Goal: Task Accomplishment & Management: Use online tool/utility

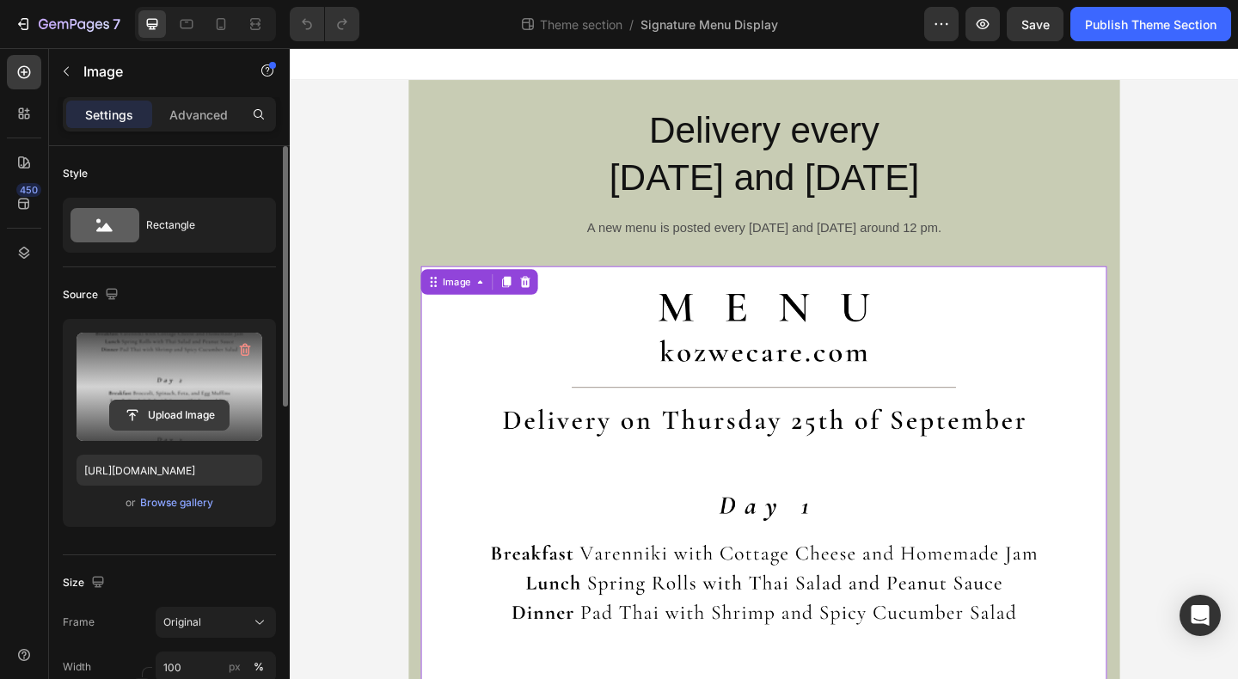
click at [161, 417] on input "file" at bounding box center [169, 415] width 119 height 29
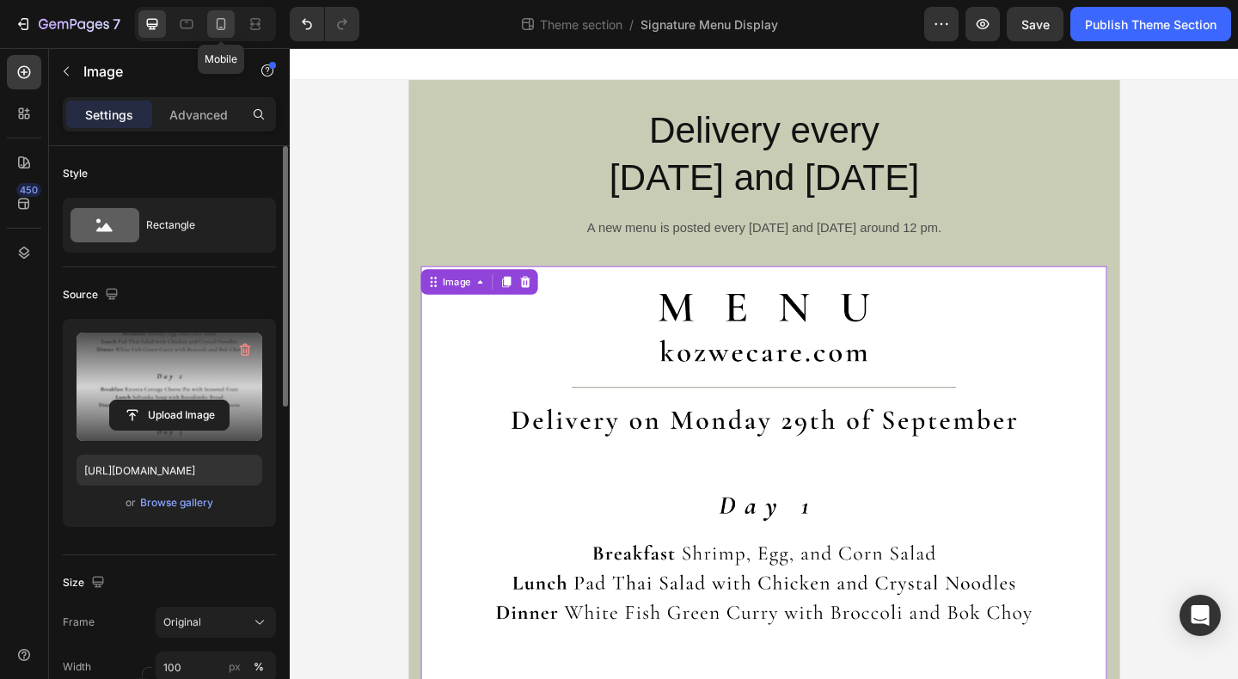
click at [223, 22] on icon at bounding box center [220, 23] width 17 height 17
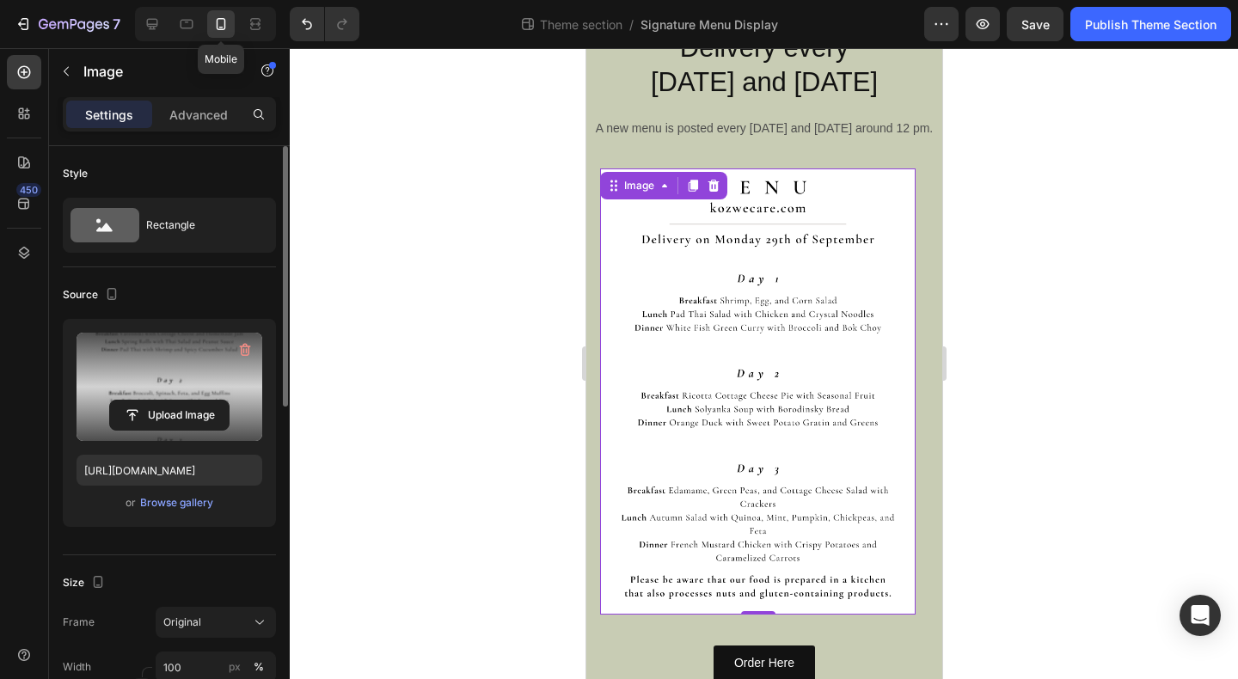
scroll to position [132, 0]
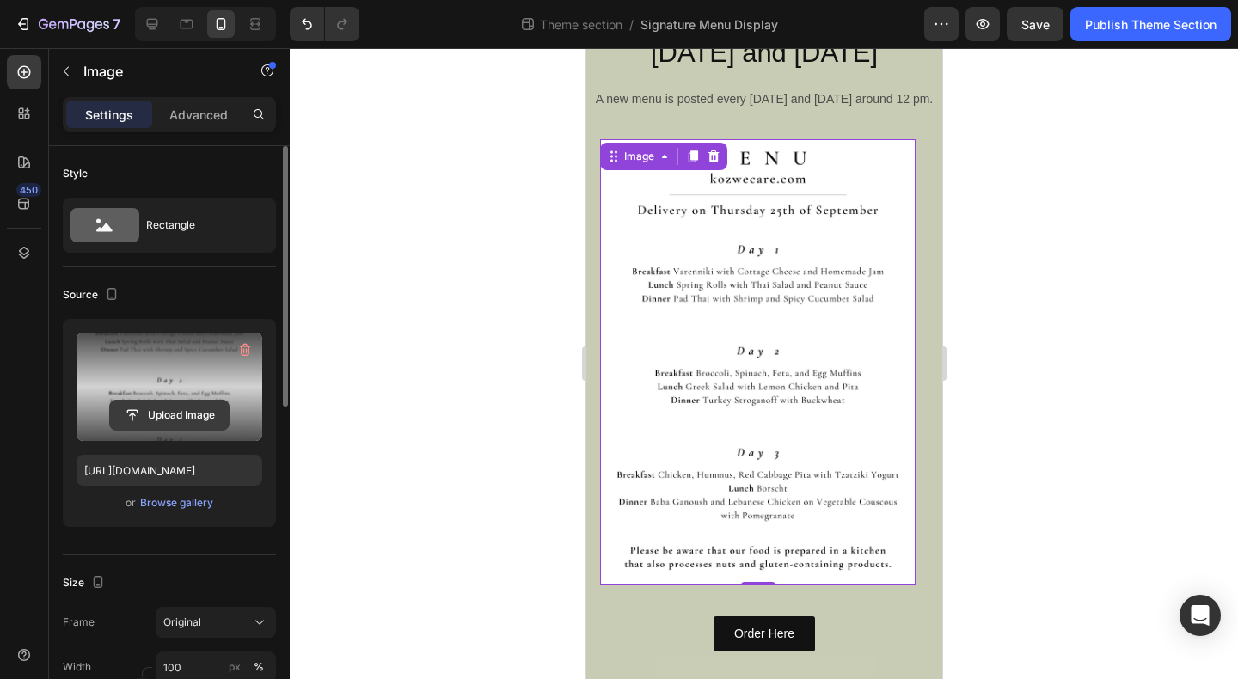
click at [165, 417] on input "file" at bounding box center [169, 415] width 119 height 29
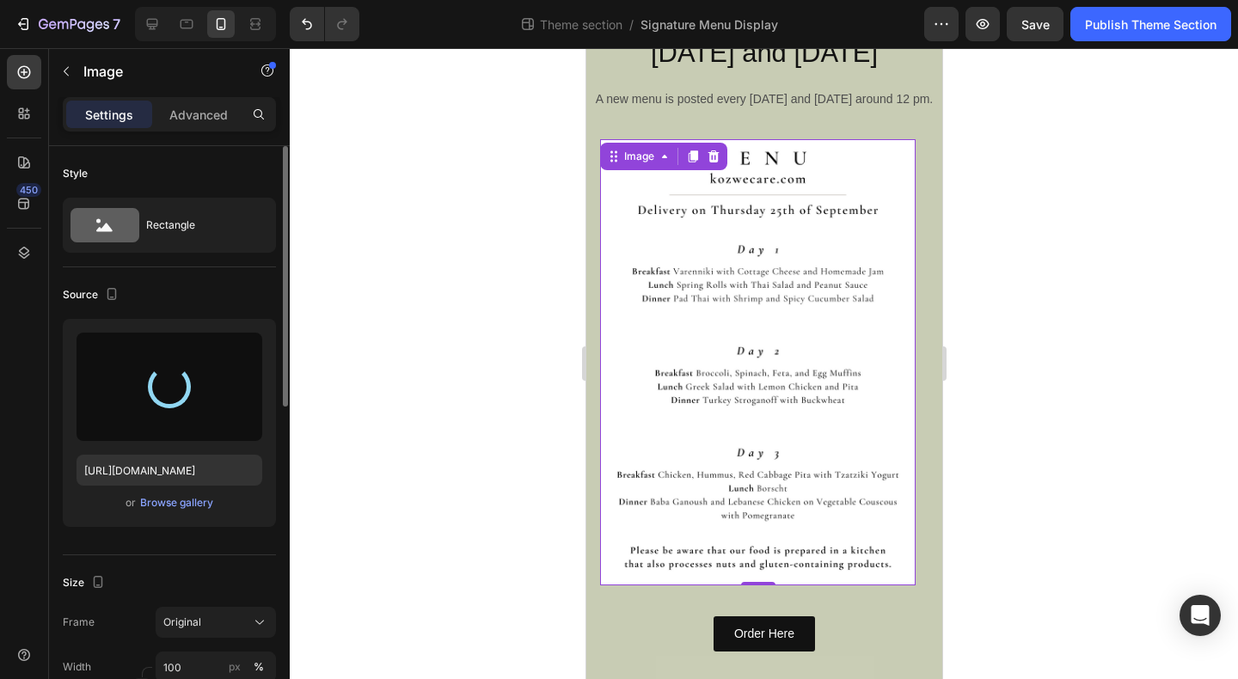
type input "https://cdn.shopify.com/s/files/1/0819/7521/4428/files/gempages_510305352017773…"
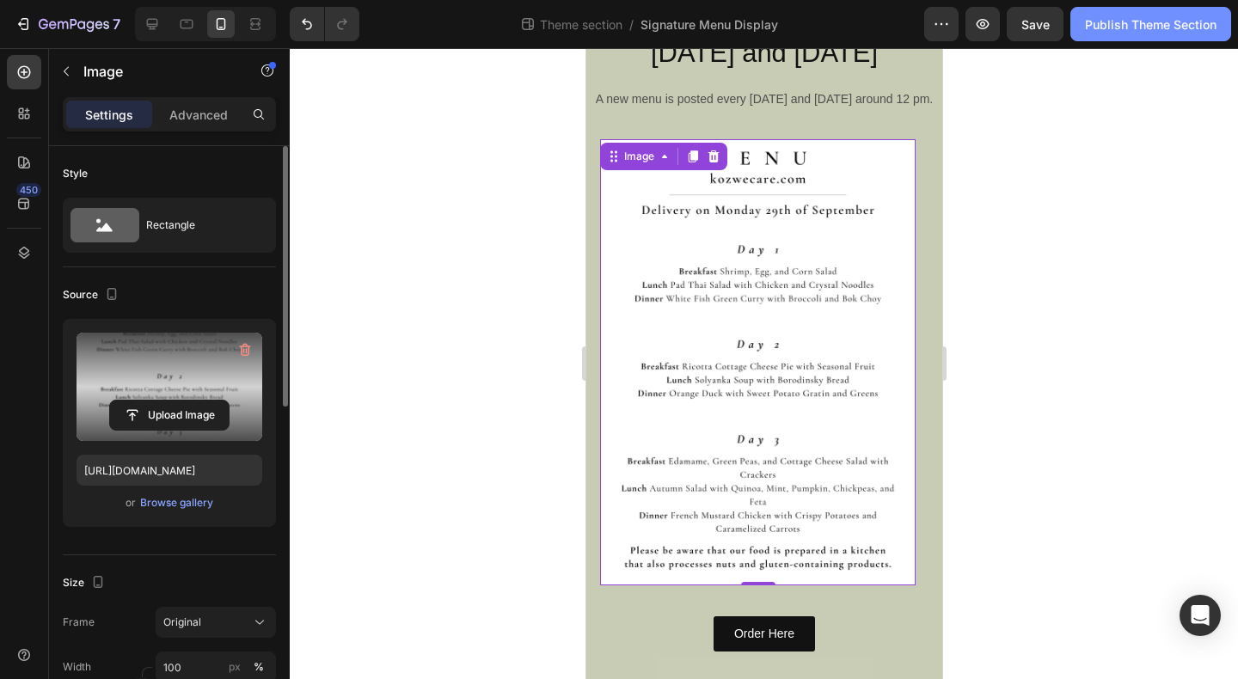
click at [1096, 28] on div "Publish Theme Section" at bounding box center [1151, 24] width 132 height 18
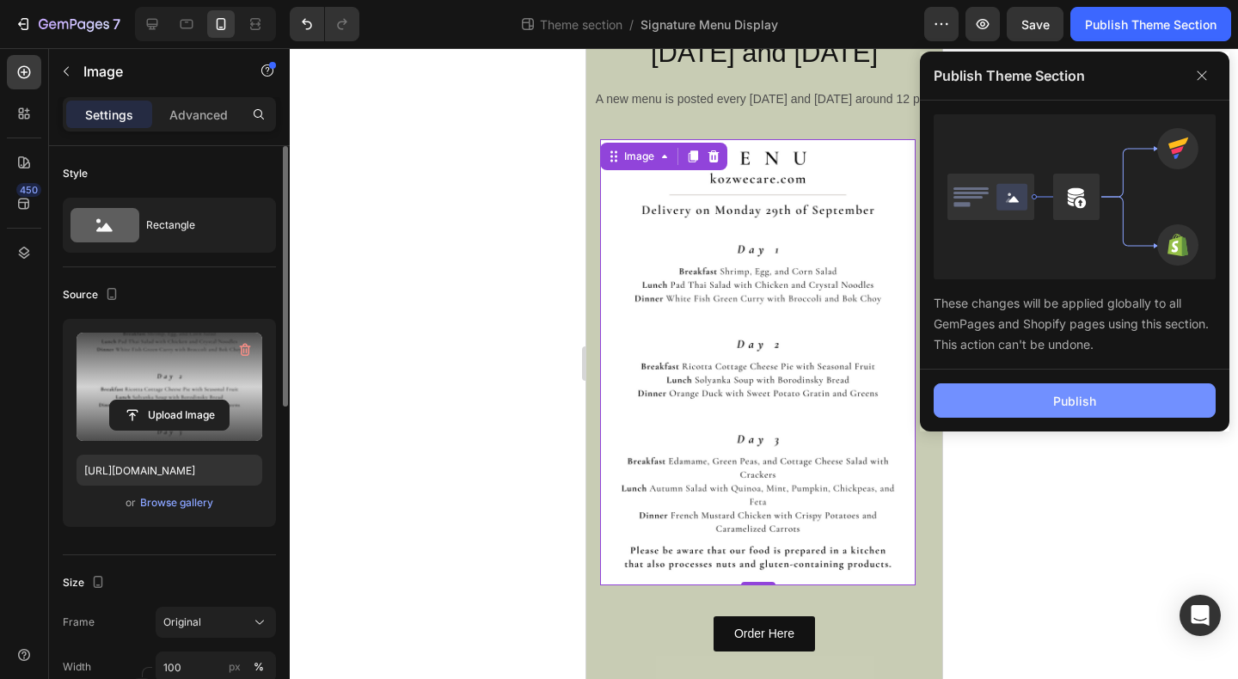
click at [1065, 393] on div "Publish" at bounding box center [1074, 401] width 43 height 18
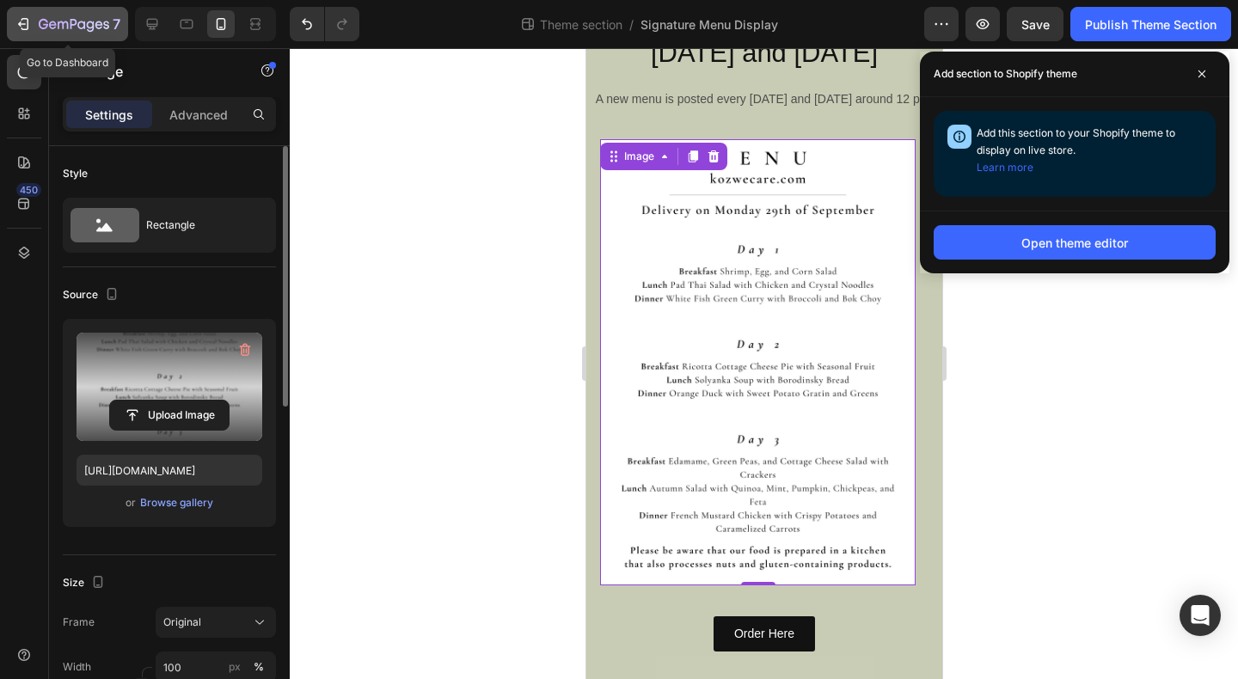
click at [22, 24] on icon "button" at bounding box center [22, 23] width 8 height 5
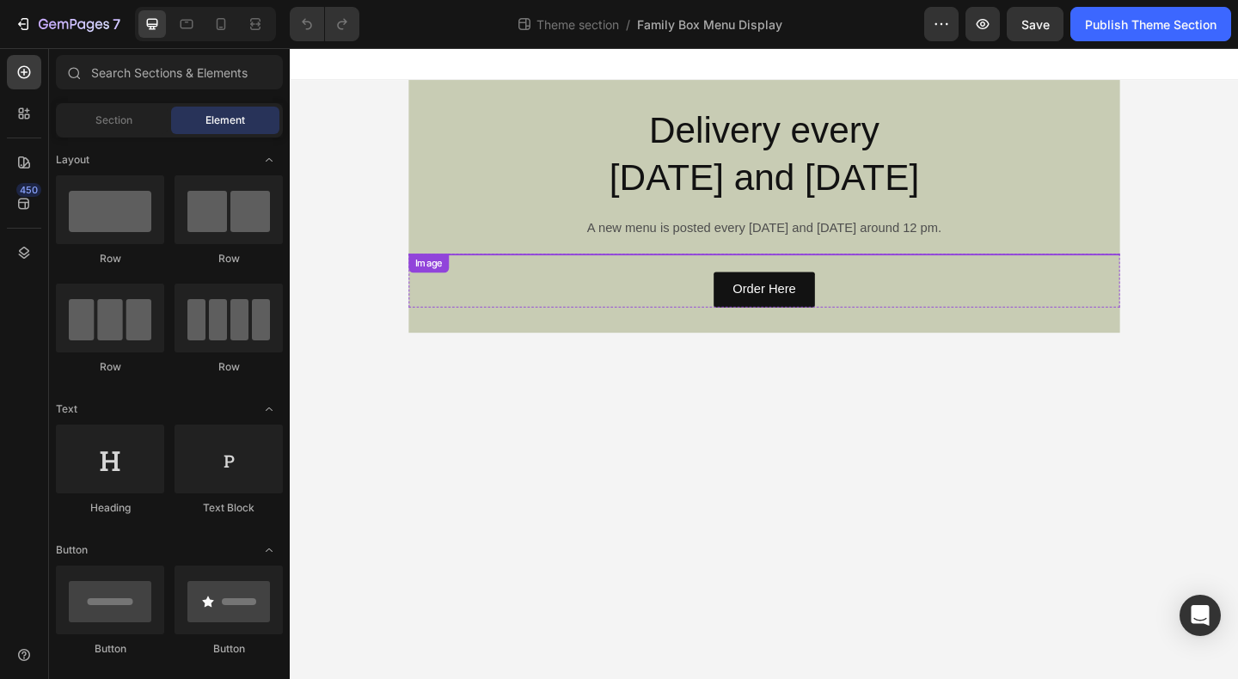
click at [611, 272] on img at bounding box center [806, 272] width 774 height 0
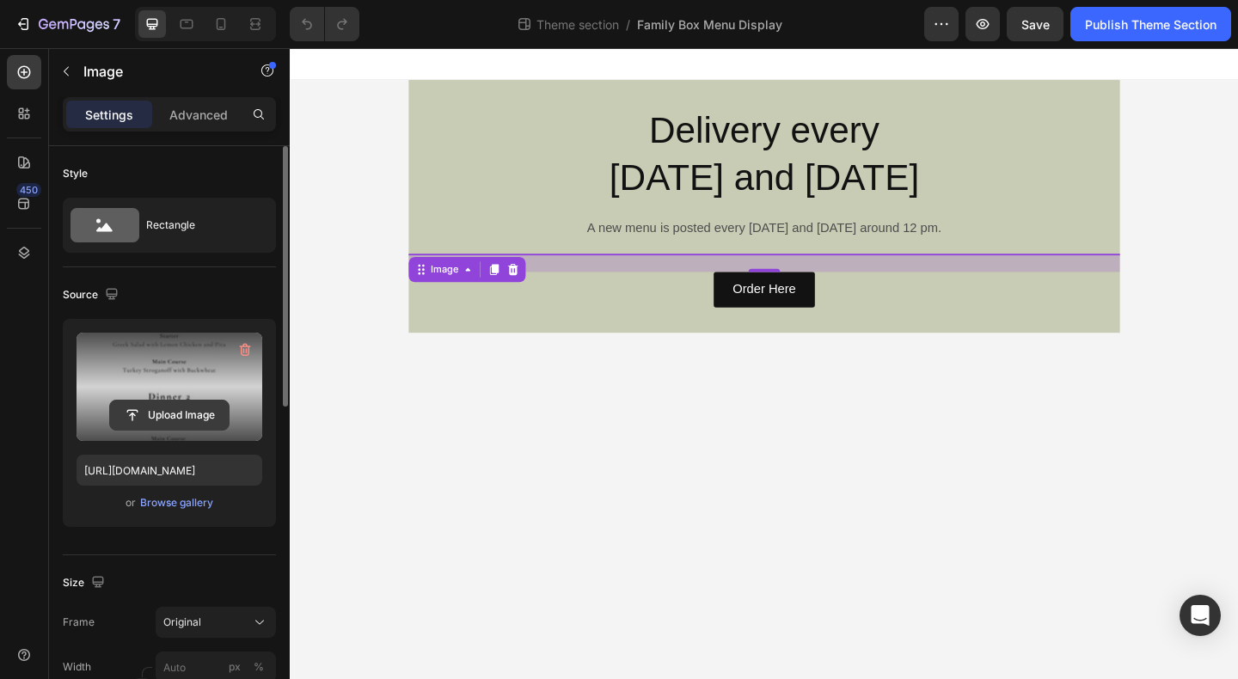
click at [169, 416] on input "file" at bounding box center [169, 415] width 119 height 29
click at [221, 23] on icon at bounding box center [220, 23] width 17 height 17
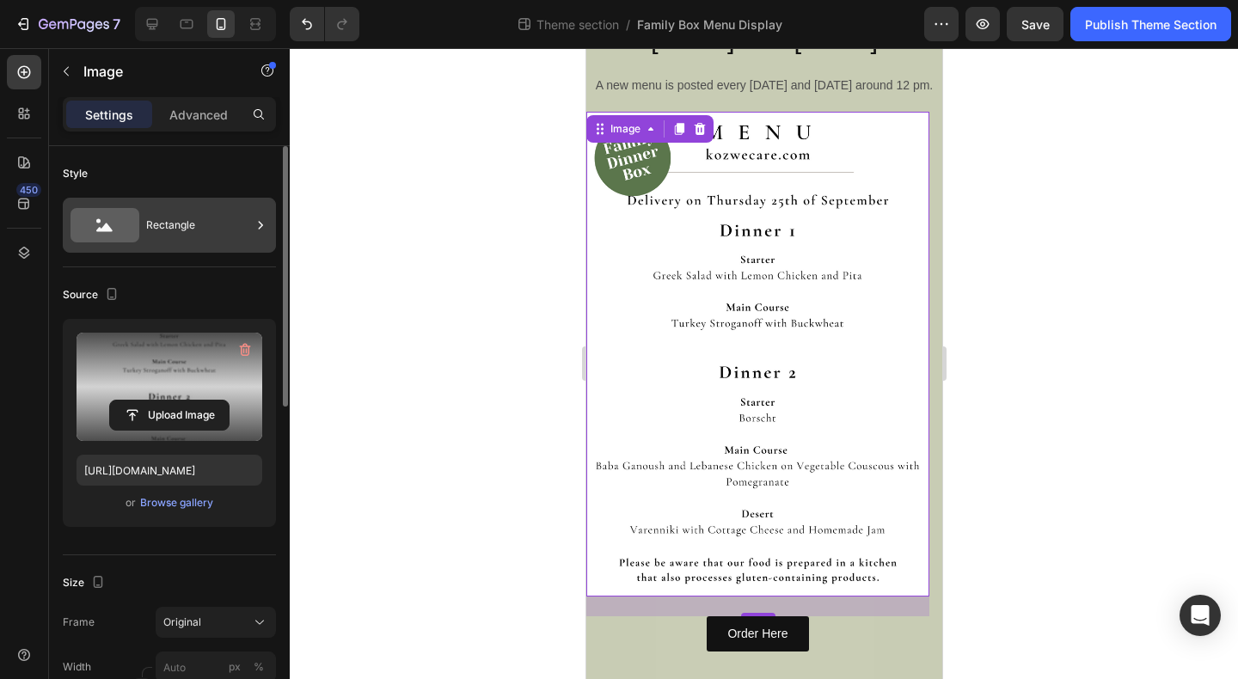
scroll to position [145, 0]
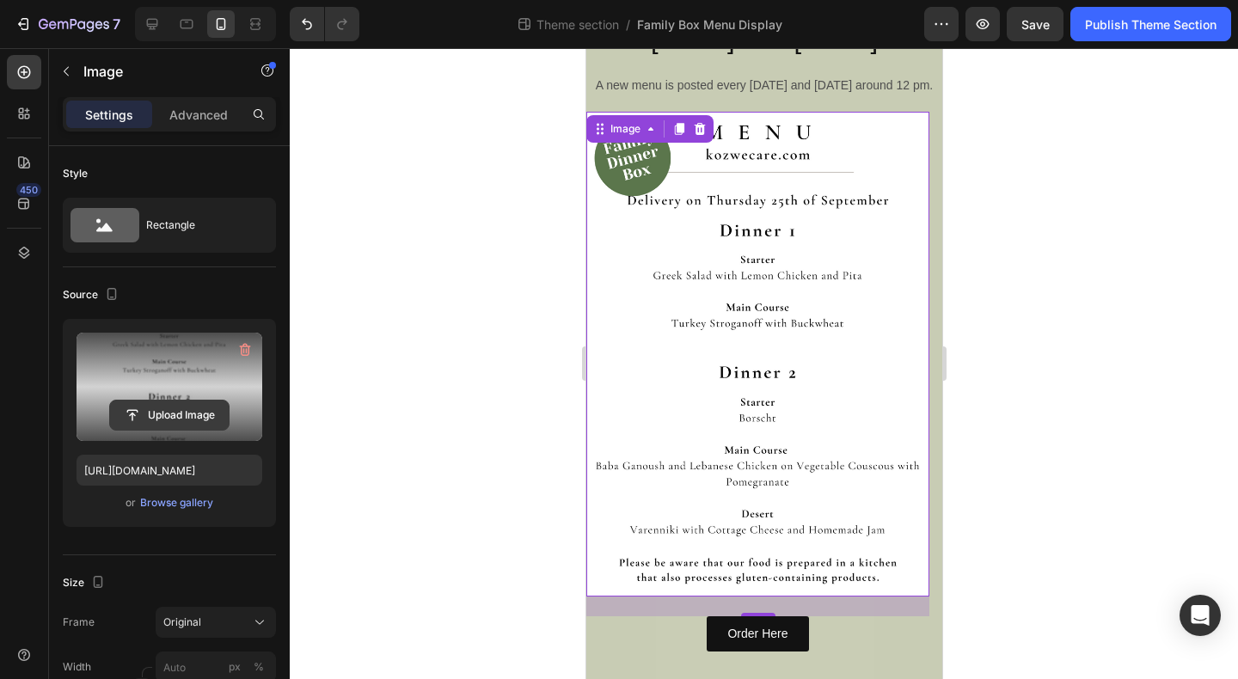
click at [163, 416] on input "file" at bounding box center [169, 415] width 119 height 29
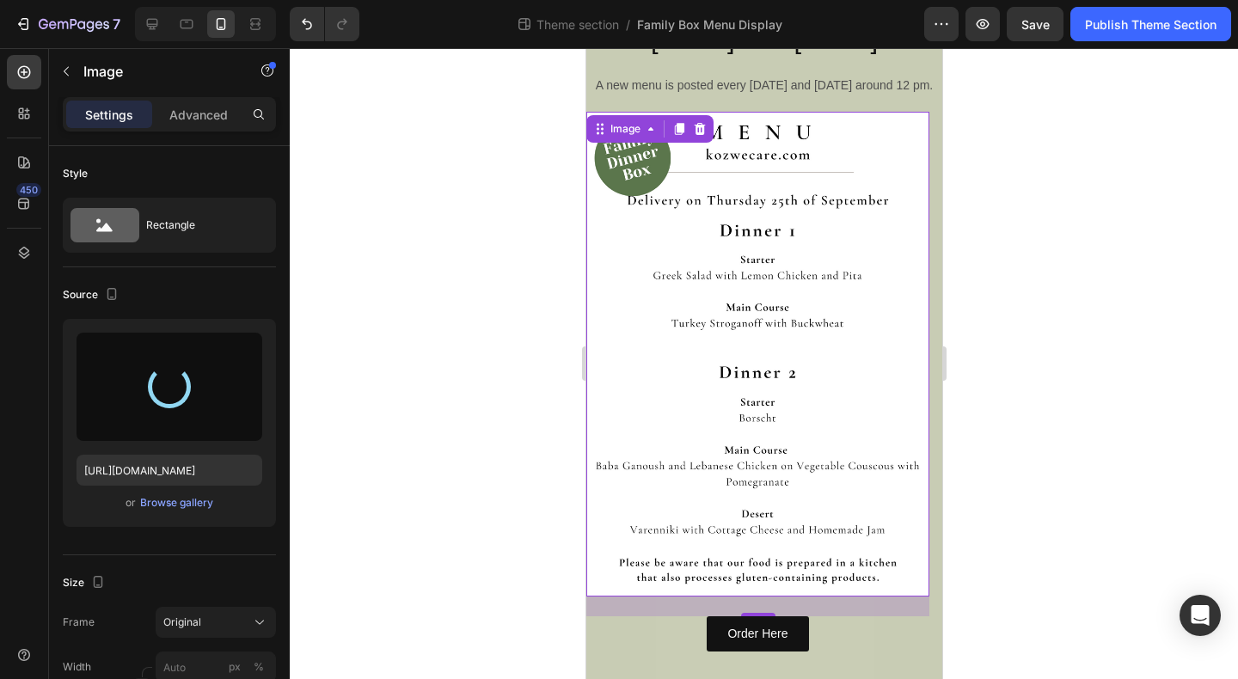
type input "[URL][DOMAIN_NAME]"
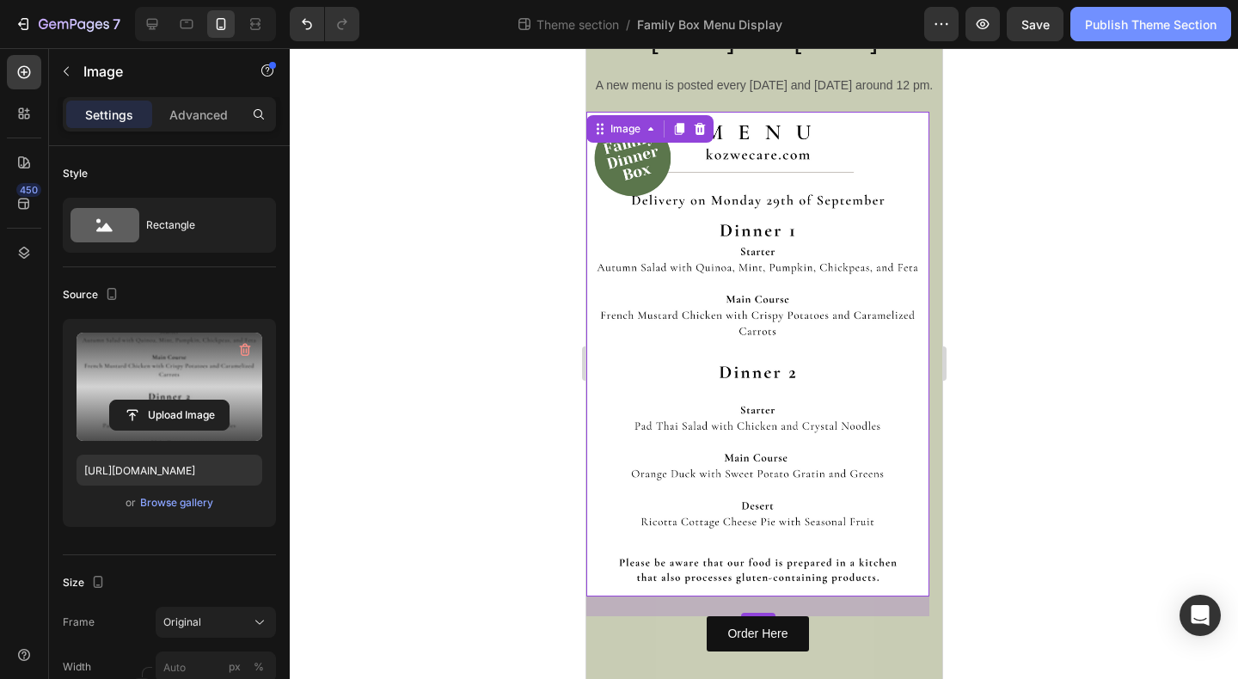
click at [1109, 30] on div "Publish Theme Section" at bounding box center [1151, 24] width 132 height 18
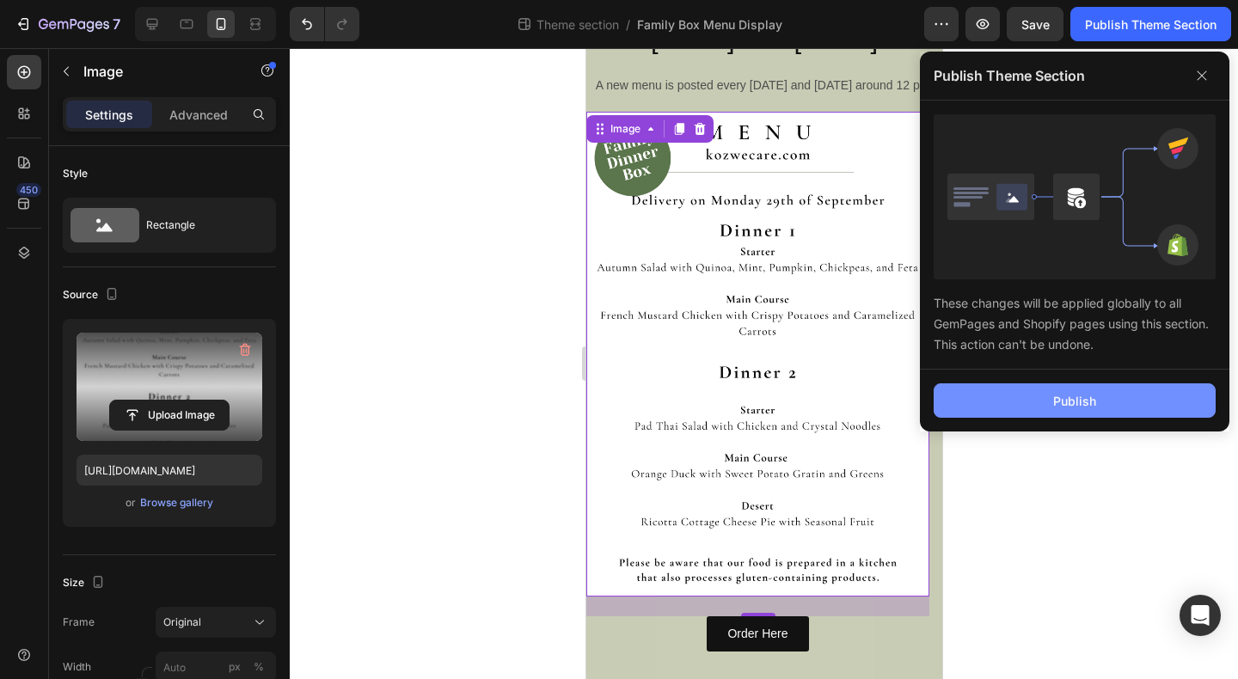
click at [1036, 399] on button "Publish" at bounding box center [1075, 401] width 282 height 34
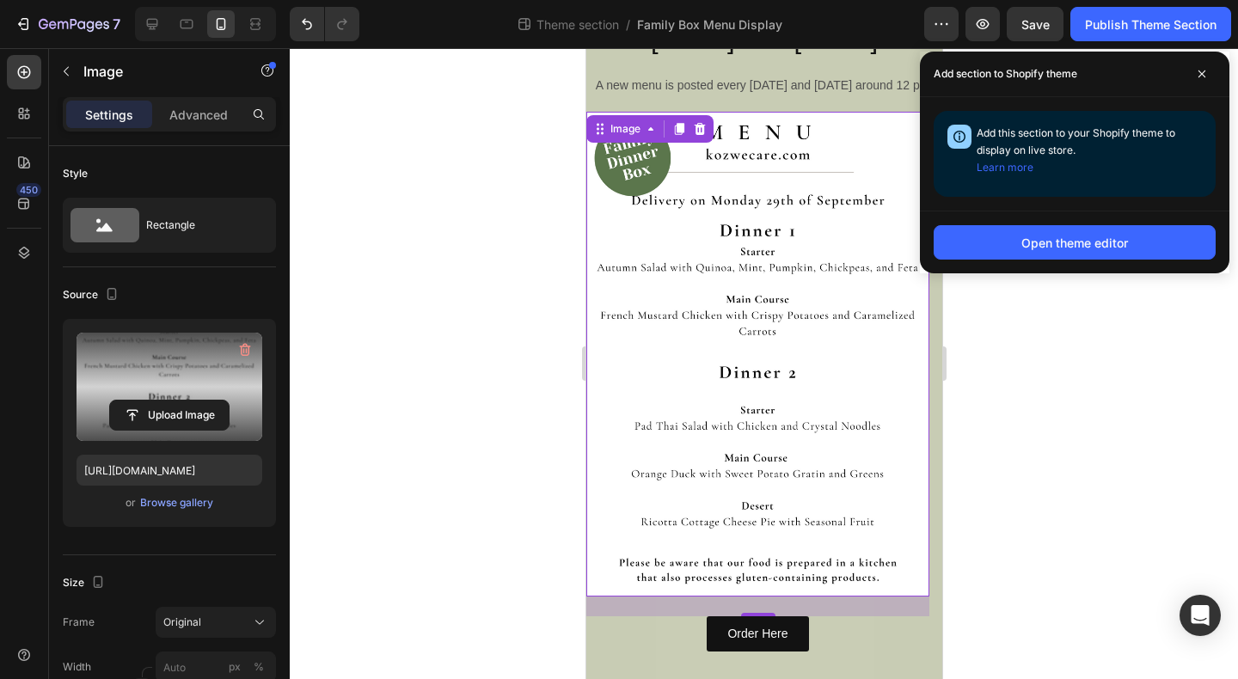
click at [833, 313] on img at bounding box center [757, 354] width 343 height 485
click at [22, 21] on icon "button" at bounding box center [23, 23] width 17 height 17
